Goal: Task Accomplishment & Management: Manage account settings

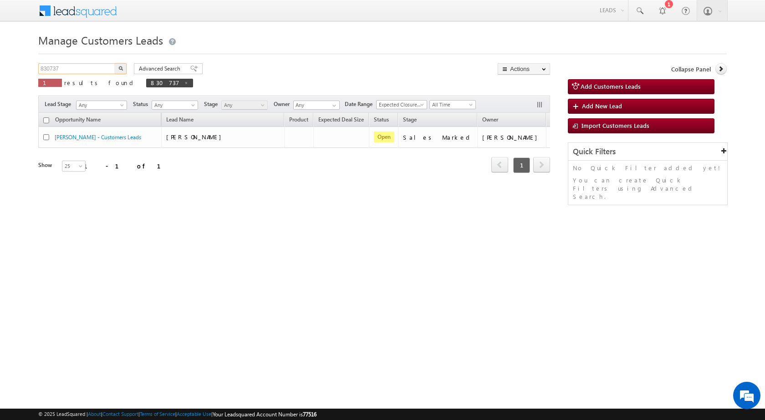
drag, startPoint x: 79, startPoint y: 66, endPoint x: 0, endPoint y: 83, distance: 80.5
click at [0, 83] on body "Menu [PERSON_NAME] sitar a6@ks erve." at bounding box center [382, 129] width 765 height 258
paste input "31845"
type input "31845"
click at [115, 63] on button "button" at bounding box center [121, 68] width 12 height 11
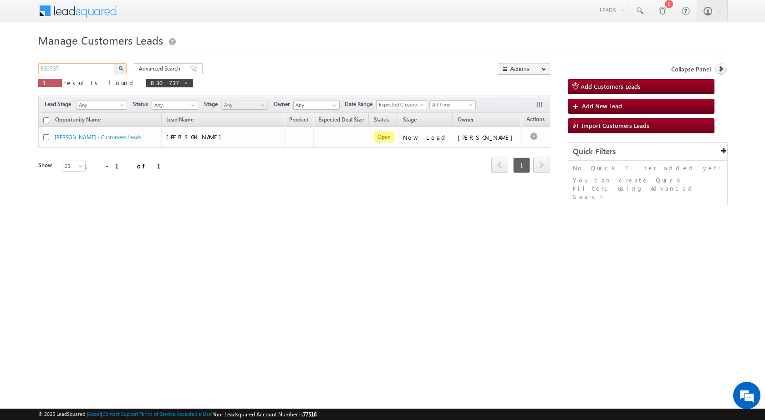
drag, startPoint x: 68, startPoint y: 69, endPoint x: 6, endPoint y: 73, distance: 61.6
click at [6, 73] on body "Menu [PERSON_NAME] sitar a6@ks erve." at bounding box center [382, 129] width 765 height 258
paste input "31845"
type input "31845"
click at [120, 66] on img "button" at bounding box center [120, 68] width 5 height 5
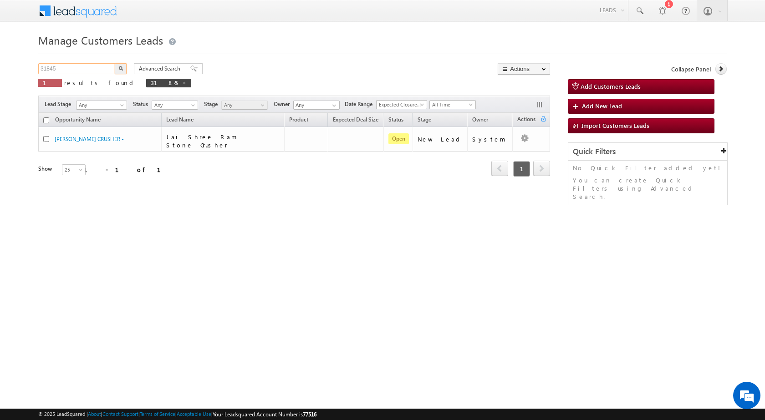
drag, startPoint x: 65, startPoint y: 69, endPoint x: 0, endPoint y: 73, distance: 65.2
click at [0, 73] on body "Menu [PERSON_NAME] sitar a6@ks erve." at bounding box center [382, 129] width 765 height 258
click at [123, 68] on button "button" at bounding box center [121, 68] width 12 height 11
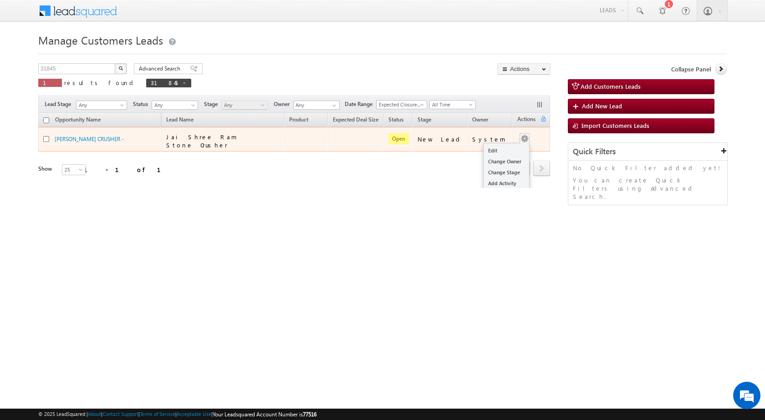
click at [523, 136] on div "Edit Change Owner Change Stage Add Activity Add Task Delete" at bounding box center [524, 139] width 15 height 12
click at [505, 146] on link "Edit" at bounding box center [506, 150] width 46 height 11
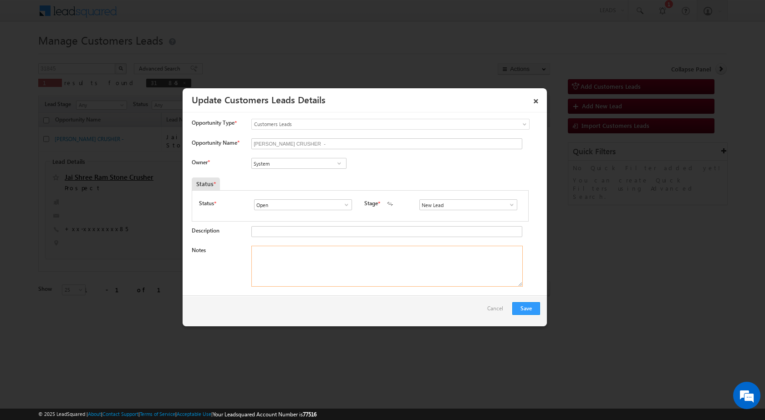
click at [338, 259] on textarea "Notes" at bounding box center [386, 266] width 271 height 41
paste textarea "31845 / [PERSON_NAME] / 9026868584 / BT TOPUP - 1.5 YEARS - Punjab & Sind Bank …"
type textarea "31845 / [PERSON_NAME] / 9026868584 / BT TOPUP - 1.5 YEARS - Punjab & Sind Bank …"
click at [510, 205] on span at bounding box center [511, 204] width 9 height 7
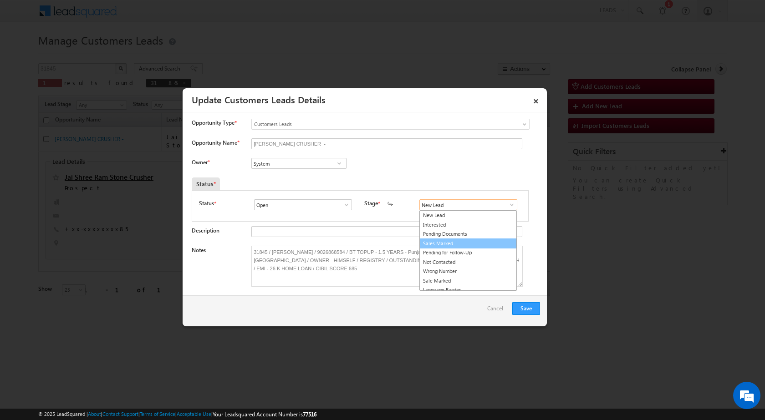
click at [453, 244] on link "Sales Marked" at bounding box center [467, 244] width 97 height 10
type input "Sales Marked"
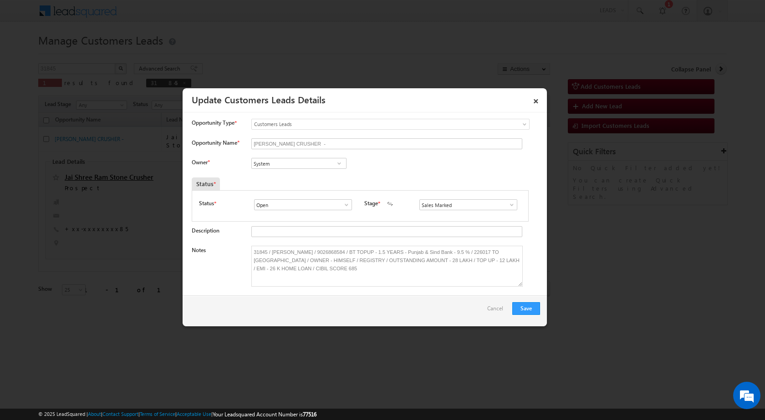
click at [336, 161] on span at bounding box center [339, 163] width 9 height 7
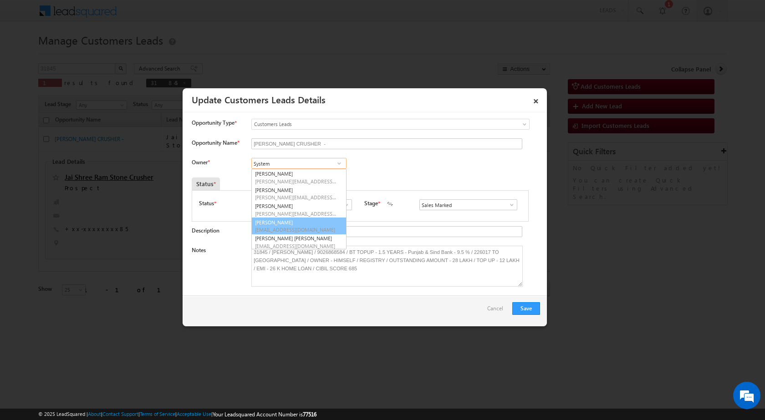
scroll to position [2, 0]
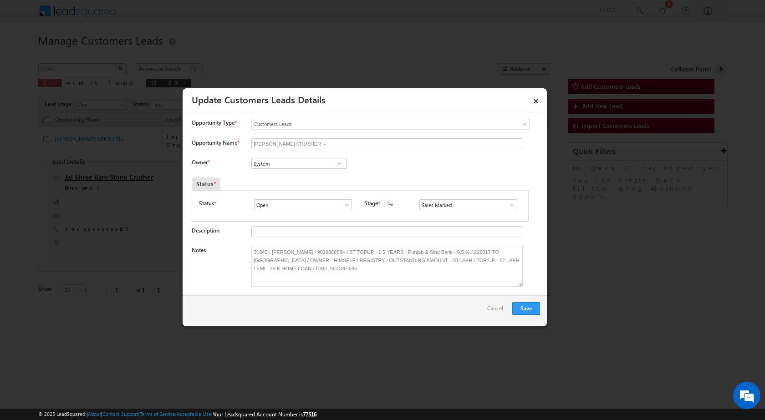
click at [90, 359] on div at bounding box center [382, 210] width 765 height 420
click at [92, 358] on div at bounding box center [382, 210] width 765 height 420
click at [534, 98] on link "×" at bounding box center [535, 100] width 15 height 16
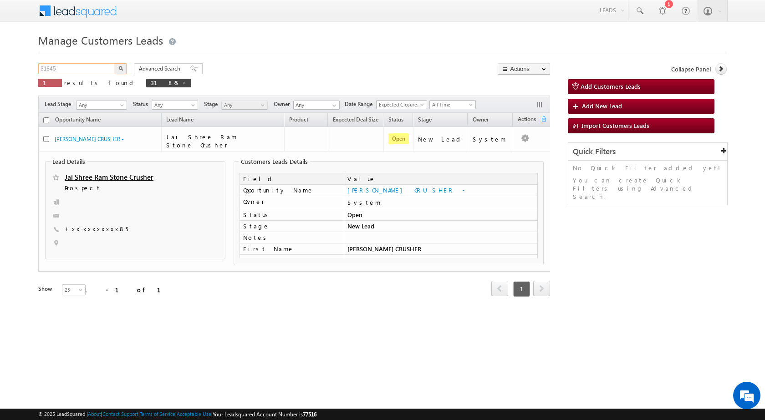
drag, startPoint x: 75, startPoint y: 69, endPoint x: 0, endPoint y: 73, distance: 75.3
click at [0, 73] on body "Menu [PERSON_NAME] sitar a6@ks erve." at bounding box center [382, 161] width 765 height 322
paste input "875124"
type input "875124"
click at [115, 63] on button "button" at bounding box center [121, 68] width 12 height 11
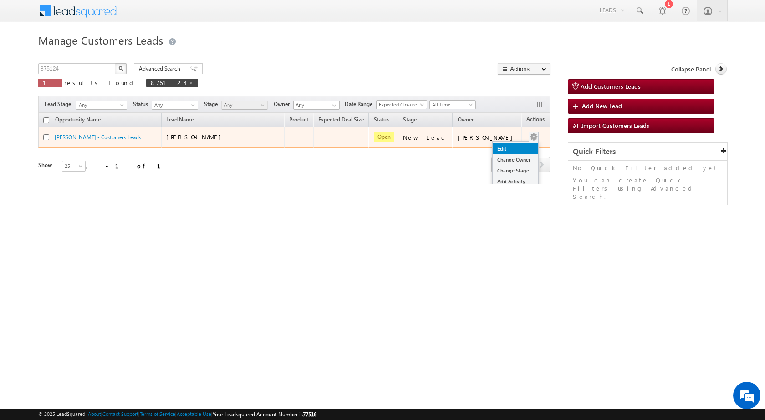
click at [511, 152] on link "Edit" at bounding box center [516, 148] width 46 height 11
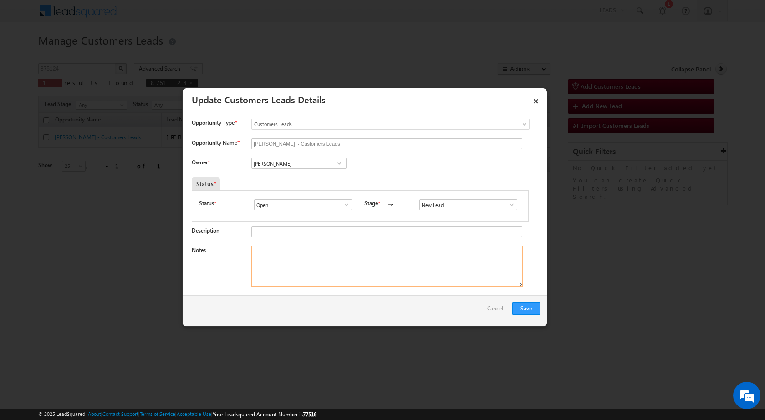
click at [329, 266] on textarea "Notes" at bounding box center [386, 266] width 271 height 41
paste textarea "875124 / [PERSON_NAME] / 9026868584 / BT TOPUP - 1.5 YEARS - Punjab & Sind Bank…"
type textarea "875124 / [PERSON_NAME] / 9026868584 / BT TOPUP - 1.5 YEARS - Punjab & Sind Bank…"
click at [507, 206] on span at bounding box center [511, 204] width 9 height 7
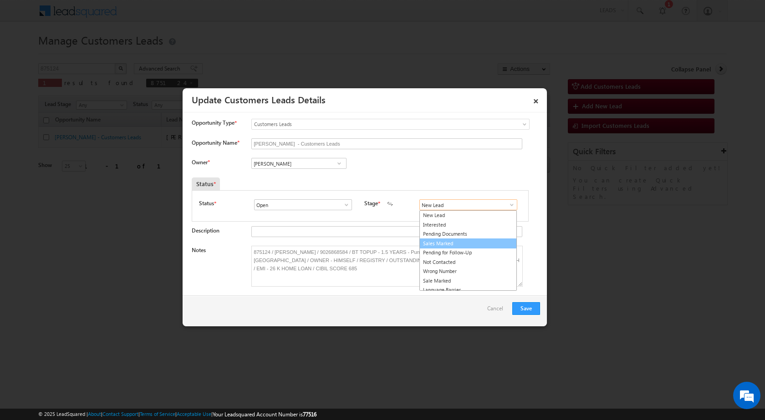
click at [448, 243] on link "Sales Marked" at bounding box center [467, 244] width 97 height 10
type input "Sales Marked"
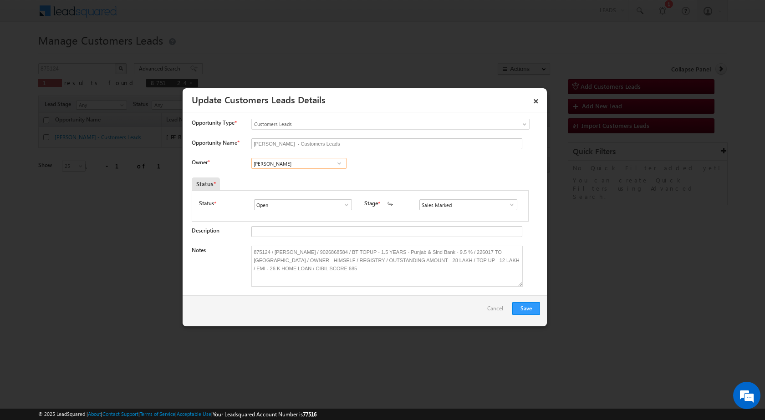
click at [313, 165] on input "[PERSON_NAME]" at bounding box center [298, 163] width 95 height 11
type input "D"
click at [308, 194] on span "[PERSON_NAME][EMAIL_ADDRESS][DOMAIN_NAME]" at bounding box center [296, 197] width 82 height 7
type input "[PERSON_NAME]"
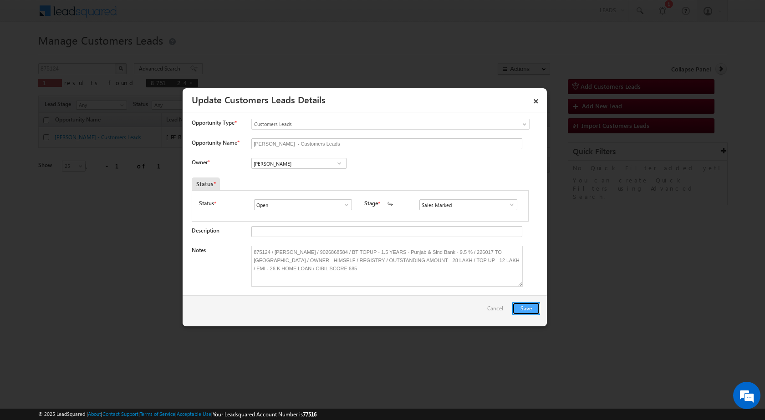
click at [523, 310] on button "Save" at bounding box center [526, 308] width 28 height 13
